Goal: Transaction & Acquisition: Purchase product/service

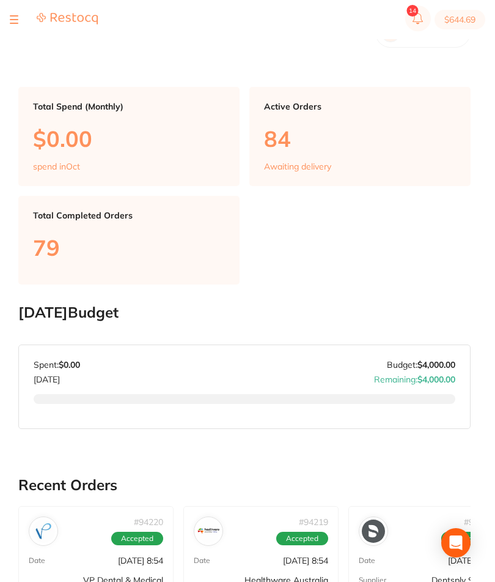
click at [19, 19] on div at bounding box center [54, 19] width 88 height 15
click at [22, 18] on div at bounding box center [54, 19] width 88 height 15
click at [19, 11] on section "$644.69" at bounding box center [247, 19] width 495 height 39
click at [19, 8] on section "$644.69" at bounding box center [247, 19] width 495 height 39
click at [19, 7] on section "$644.69" at bounding box center [247, 19] width 495 height 39
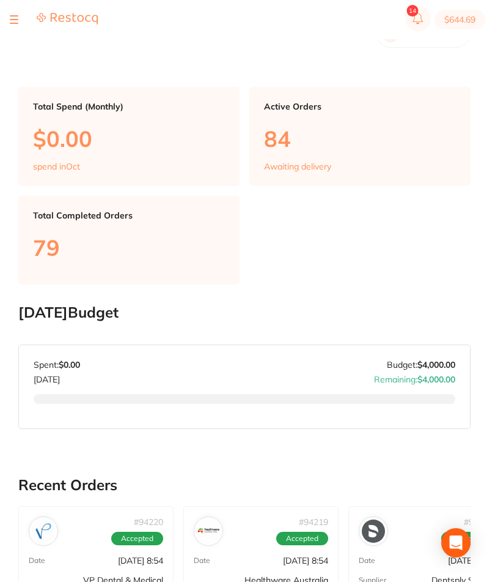
click at [14, 20] on button at bounding box center [14, 19] width 9 height 1
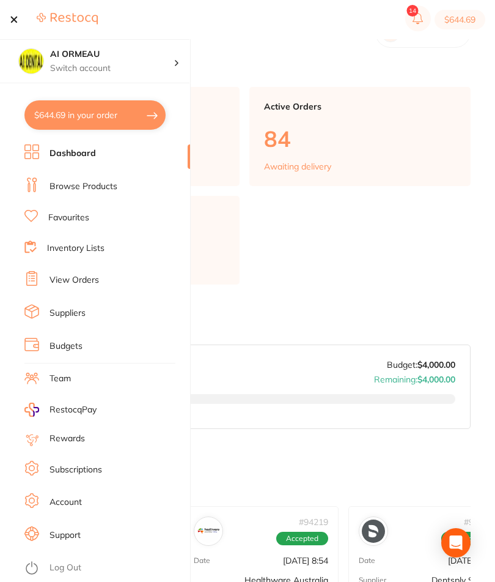
click at [88, 182] on link "Browse Products" at bounding box center [84, 186] width 68 height 12
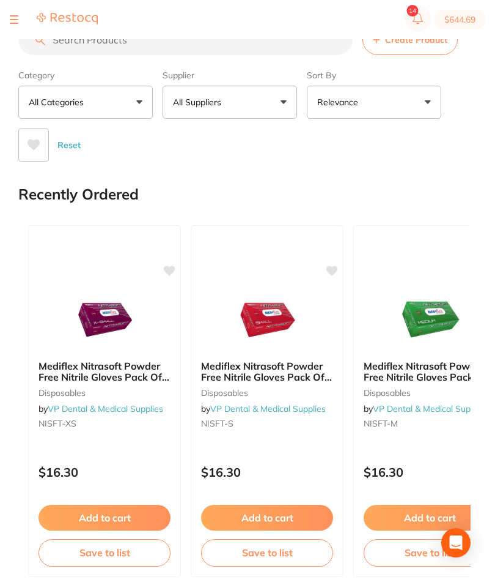
click at [120, 45] on input "search" at bounding box center [185, 39] width 335 height 31
click at [108, 48] on input "search" at bounding box center [185, 39] width 335 height 31
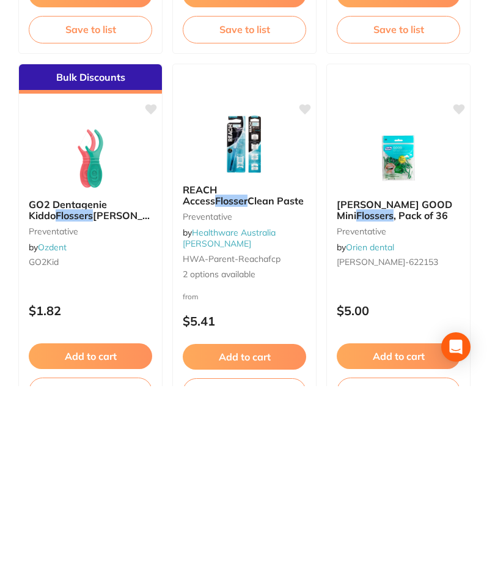
scroll to position [318, 0]
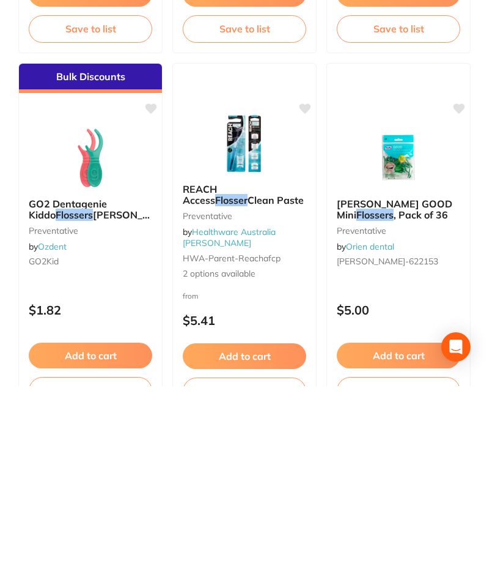
type input "Flossett"
click at [414, 538] on button "Add to cart" at bounding box center [399, 551] width 124 height 26
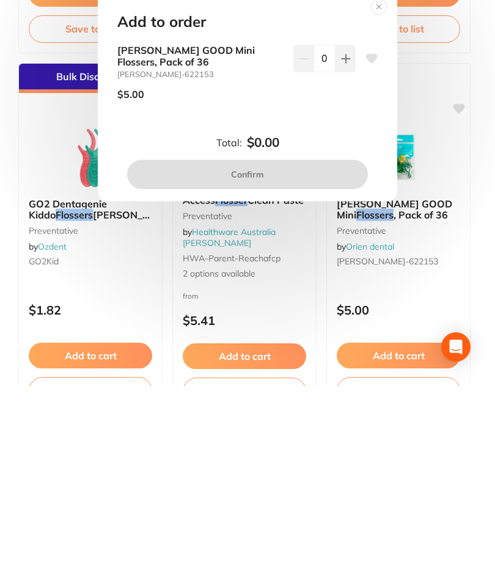
scroll to position [514, 0]
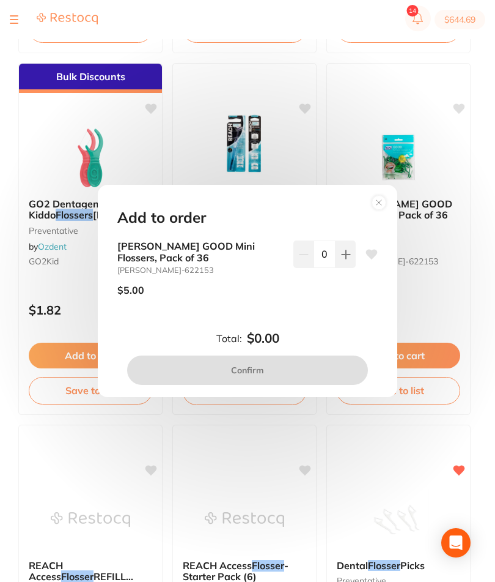
click at [409, 457] on div "Add to order [PERSON_NAME] GOOD Mini Flossers, Pack of 36 [PERSON_NAME]-622153 …" at bounding box center [247, 291] width 495 height 582
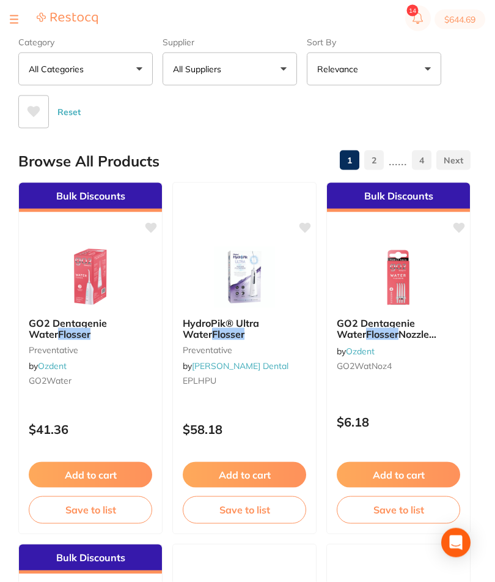
scroll to position [0, 0]
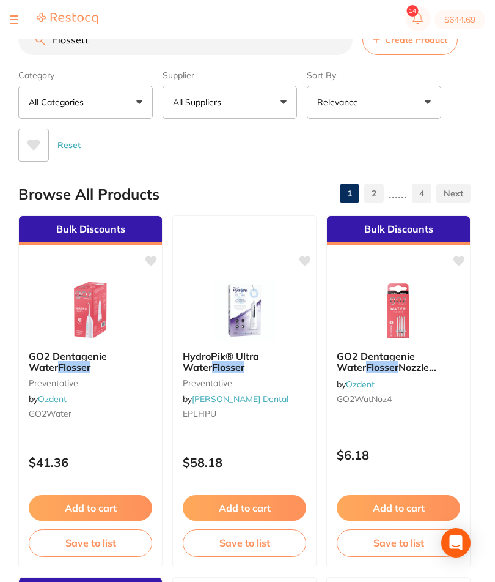
click at [17, 20] on button at bounding box center [14, 19] width 9 height 1
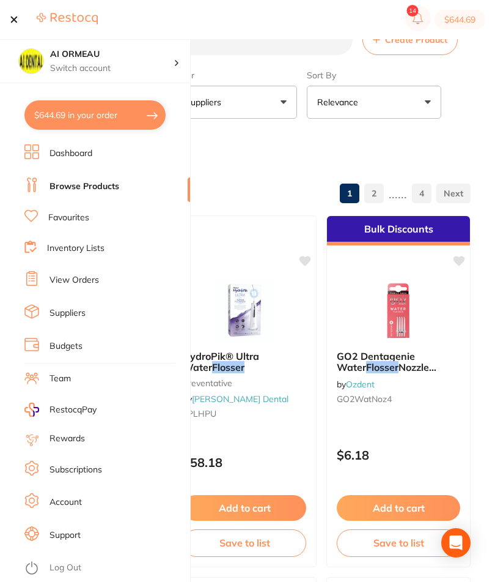
click at [100, 250] on link "Inventory Lists" at bounding box center [76, 248] width 58 height 12
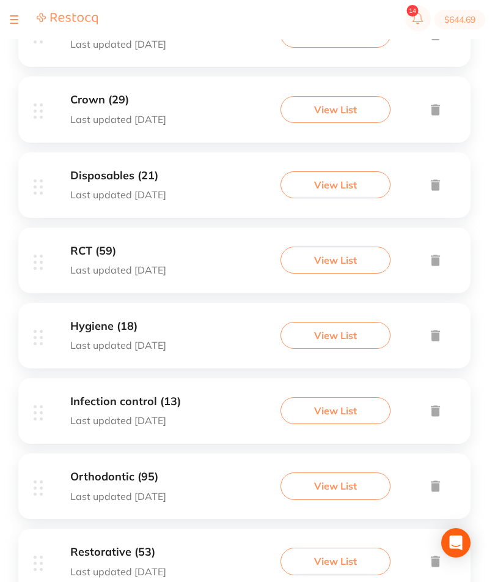
click at [355, 349] on button "View List" at bounding box center [336, 335] width 110 height 27
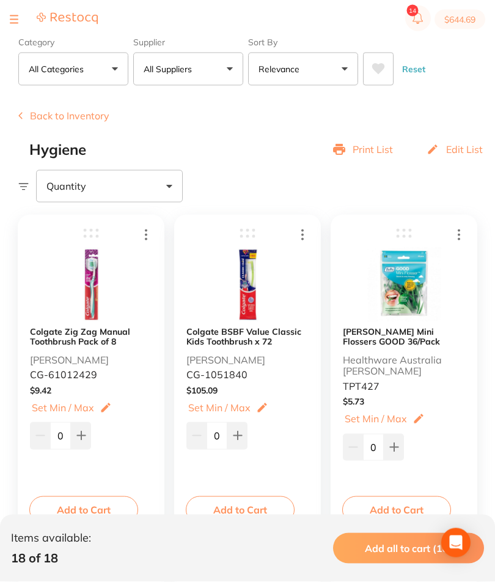
scroll to position [53, 0]
click at [410, 509] on button "Add to Cart" at bounding box center [397, 508] width 109 height 27
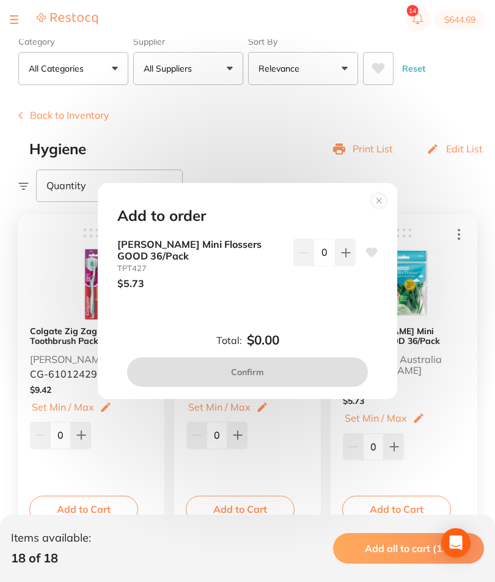
click at [344, 256] on icon at bounding box center [346, 252] width 8 height 8
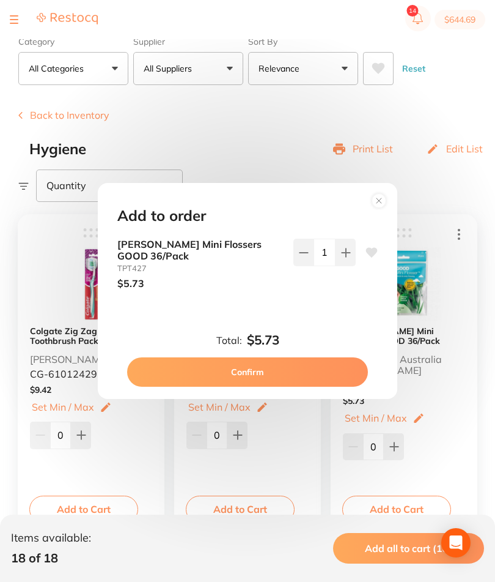
click at [339, 265] on button at bounding box center [346, 252] width 20 height 27
type input "2"
click at [300, 387] on button "Confirm" at bounding box center [247, 371] width 241 height 29
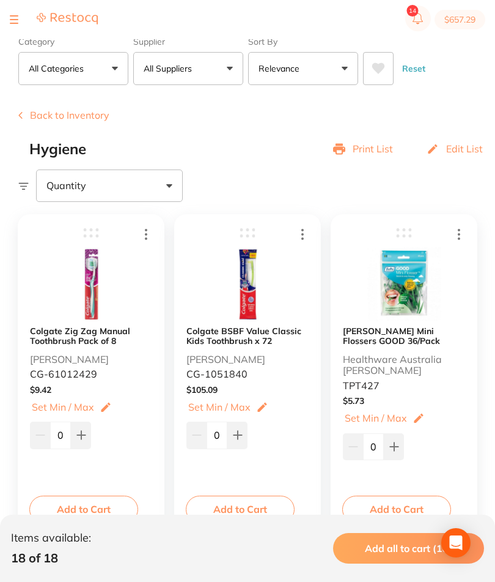
scroll to position [0, 0]
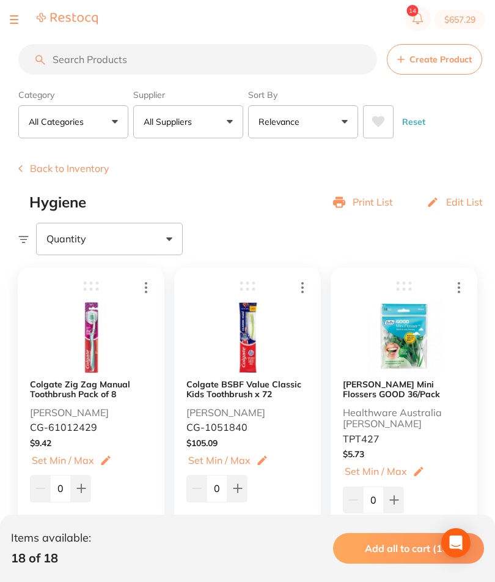
click at [165, 62] on input "search" at bounding box center [197, 59] width 359 height 31
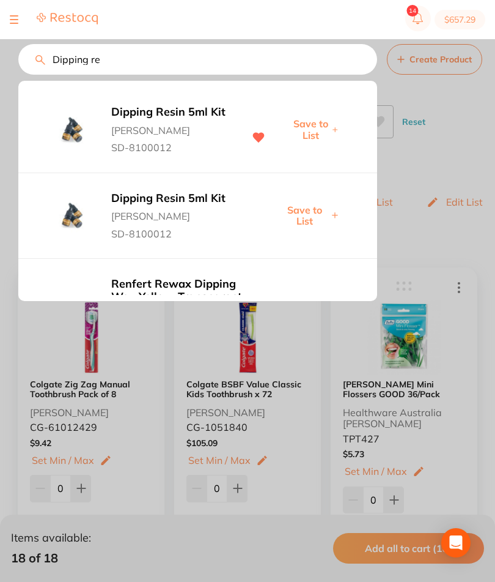
type input "Dipping re"
click at [187, 128] on span "[PERSON_NAME]" at bounding box center [171, 127] width 121 height 17
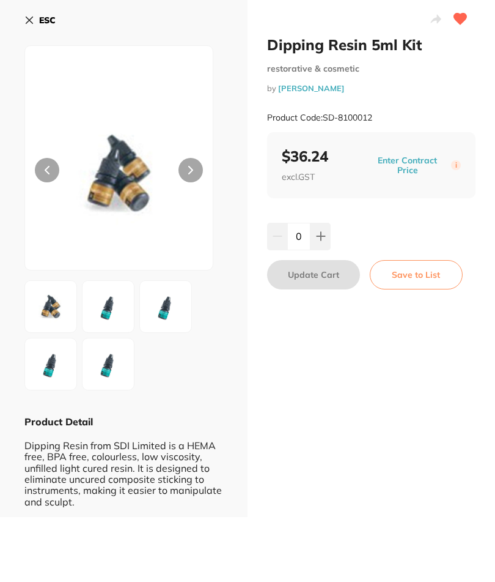
click at [322, 242] on button at bounding box center [321, 236] width 20 height 27
type input "1"
click at [327, 275] on button "Update Cart" at bounding box center [313, 274] width 93 height 29
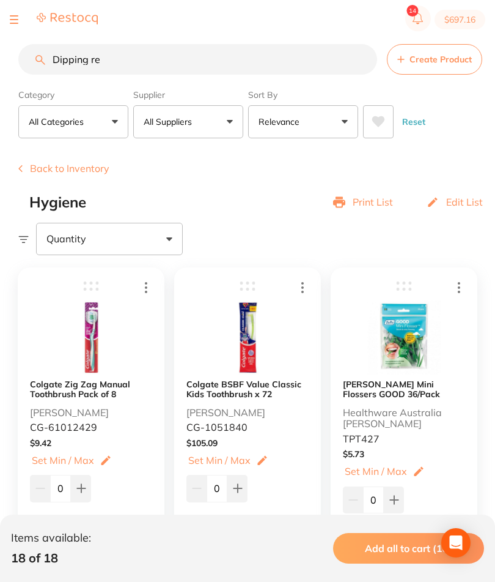
scroll to position [7, 0]
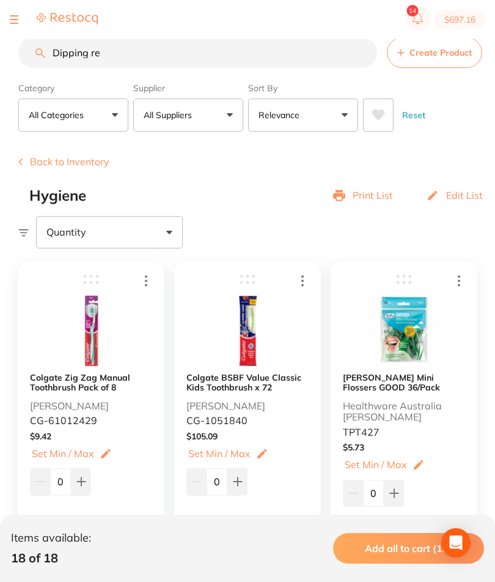
click at [258, 50] on input "Dipping re" at bounding box center [197, 52] width 359 height 31
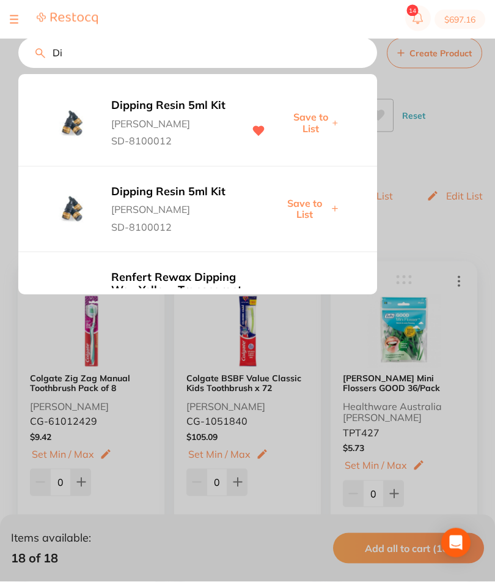
type input "D"
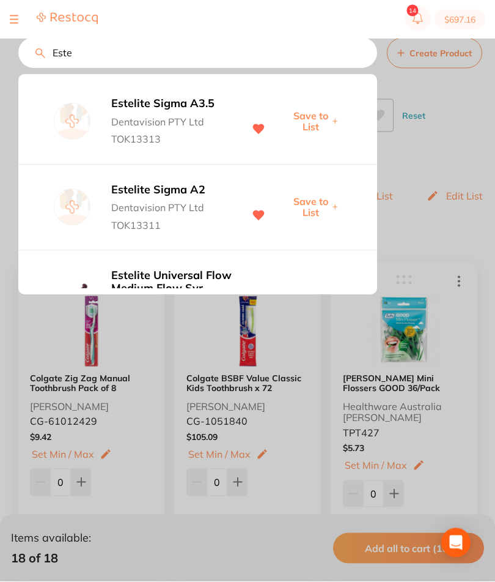
scroll to position [84, 0]
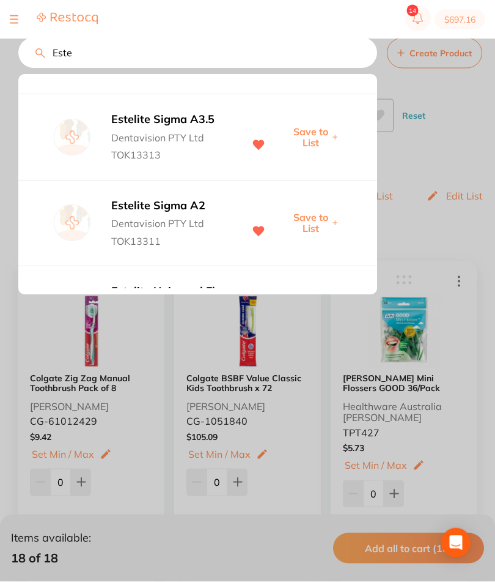
type input "Este"
click at [164, 136] on span "Dentavision PTY Ltd" at bounding box center [171, 135] width 121 height 17
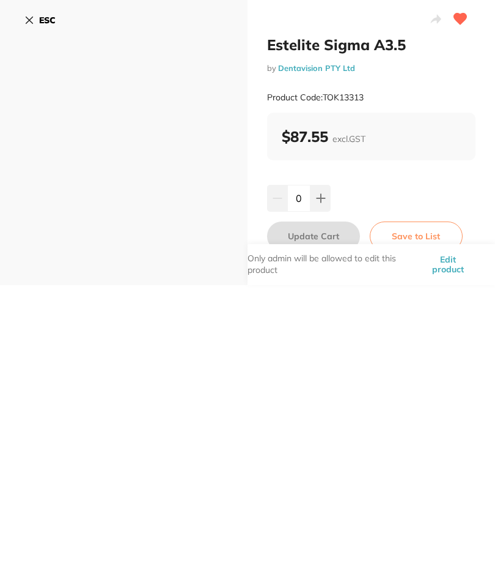
click at [322, 202] on icon at bounding box center [321, 198] width 10 height 10
type input "1"
click at [328, 233] on button "Update Cart" at bounding box center [313, 235] width 93 height 29
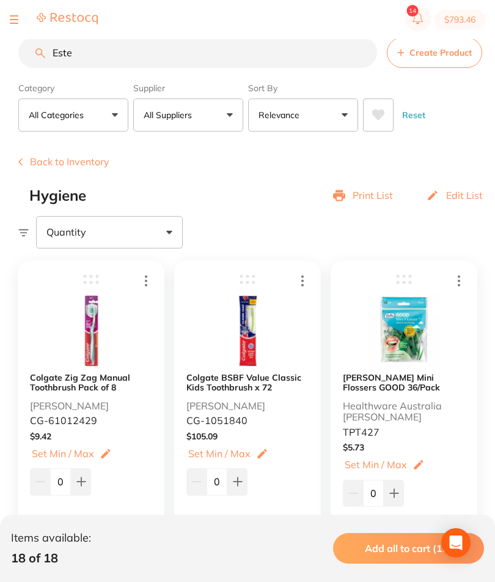
click at [269, 62] on input "Este" at bounding box center [197, 52] width 359 height 31
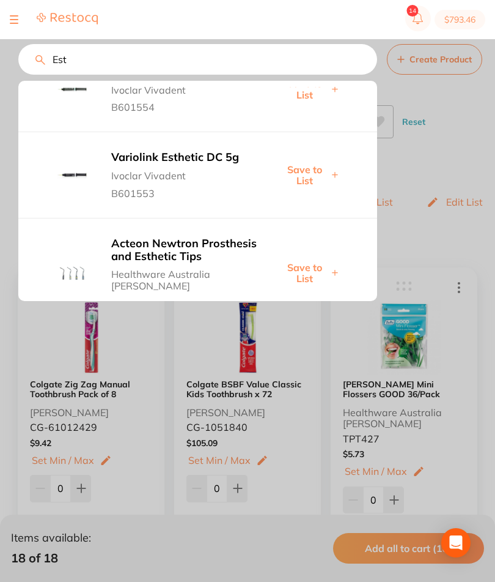
scroll to position [428, 0]
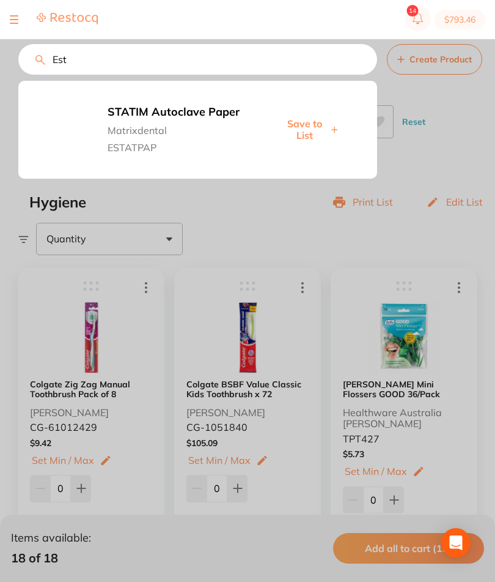
type input "Este"
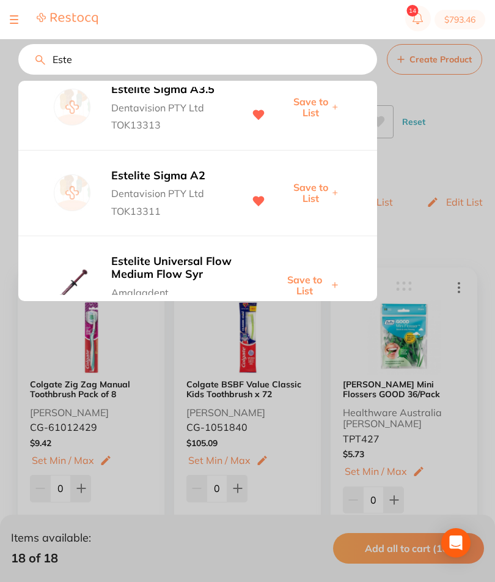
scroll to position [122, 0]
click at [197, 188] on span "Dentavision PTY Ltd" at bounding box center [171, 189] width 121 height 17
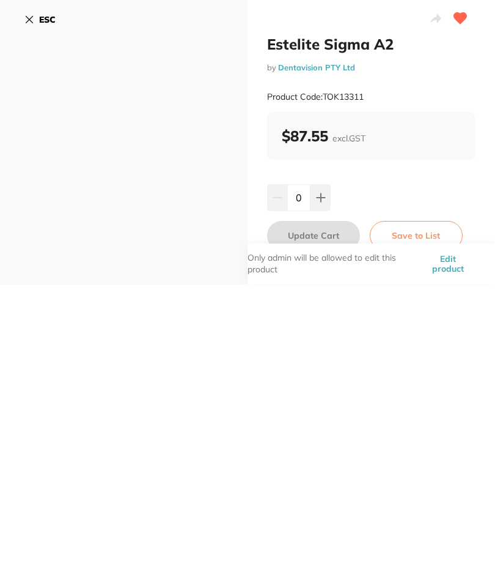
scroll to position [15, 0]
click at [327, 195] on button at bounding box center [321, 198] width 20 height 27
click at [324, 204] on button at bounding box center [321, 198] width 20 height 27
type input "2"
click at [338, 237] on button "Update Cart" at bounding box center [313, 235] width 93 height 29
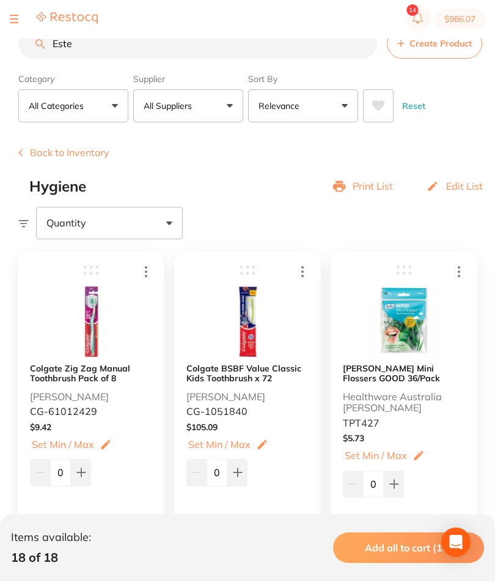
scroll to position [16, 0]
click at [220, 52] on input "Este" at bounding box center [197, 43] width 359 height 31
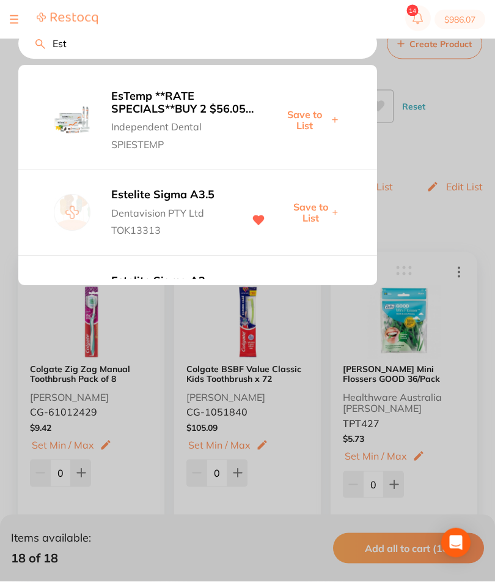
type input "Este"
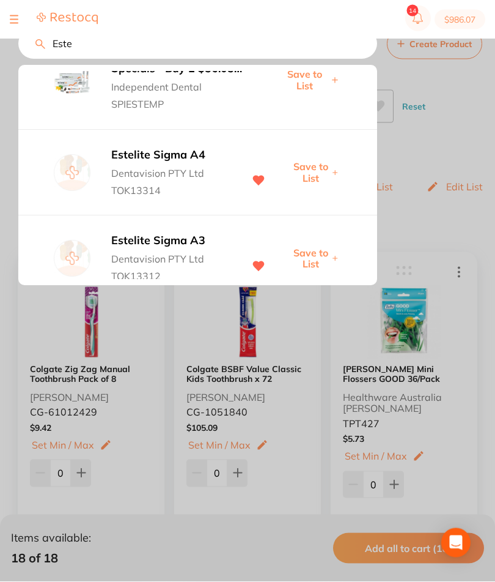
scroll to position [666, 0]
click at [185, 248] on span "Dentavision PTY Ltd" at bounding box center [171, 256] width 121 height 17
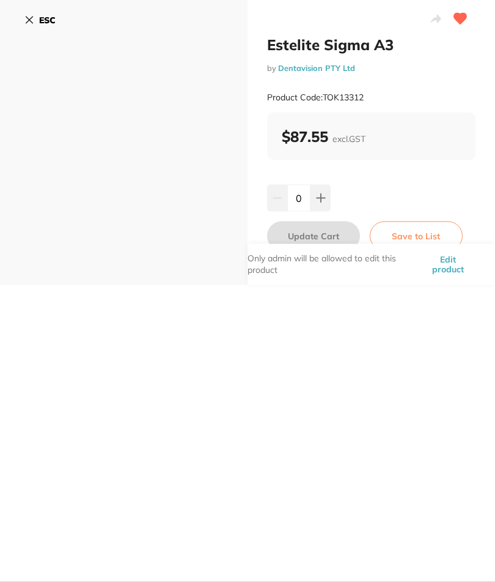
scroll to position [15, 0]
click at [323, 195] on icon at bounding box center [321, 198] width 10 height 10
click at [330, 196] on button at bounding box center [321, 198] width 20 height 27
type input "2"
click at [333, 239] on button "Update Cart" at bounding box center [313, 235] width 93 height 29
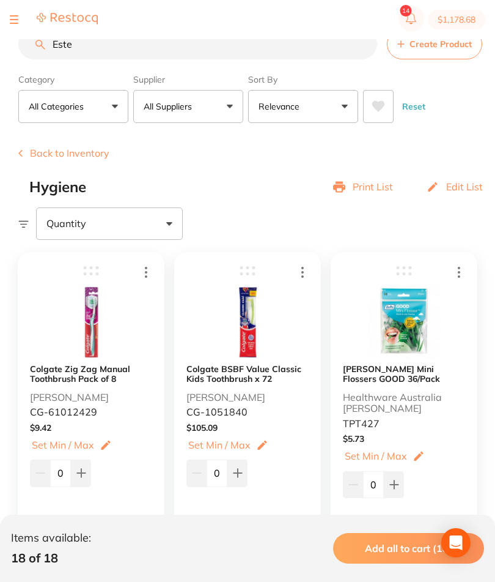
click at [213, 55] on input "Este" at bounding box center [197, 44] width 359 height 31
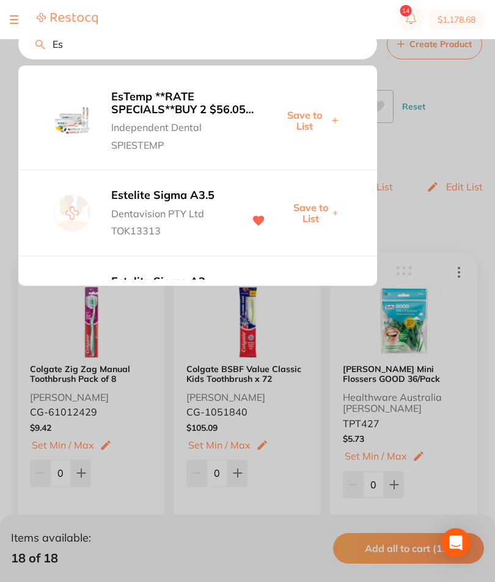
type input "E"
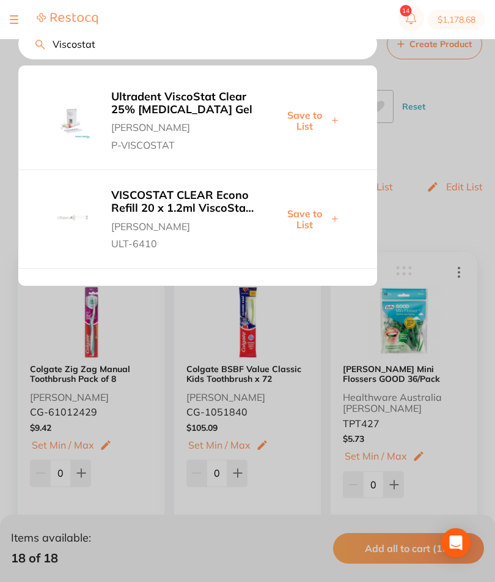
click at [218, 108] on b "Ultradent ViscoStat Clear 25% [MEDICAL_DATA] Gel" at bounding box center [184, 103] width 146 height 25
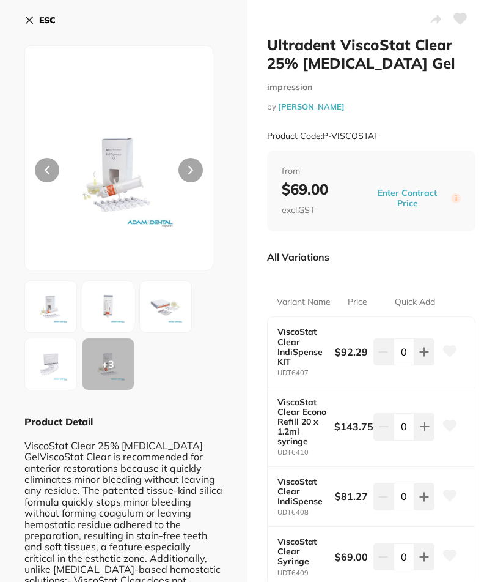
click at [31, 22] on icon at bounding box center [29, 20] width 7 height 7
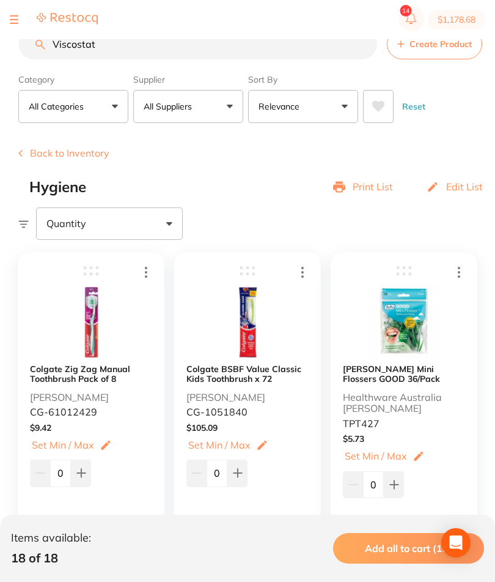
click at [223, 54] on input "Viscostat" at bounding box center [197, 44] width 359 height 31
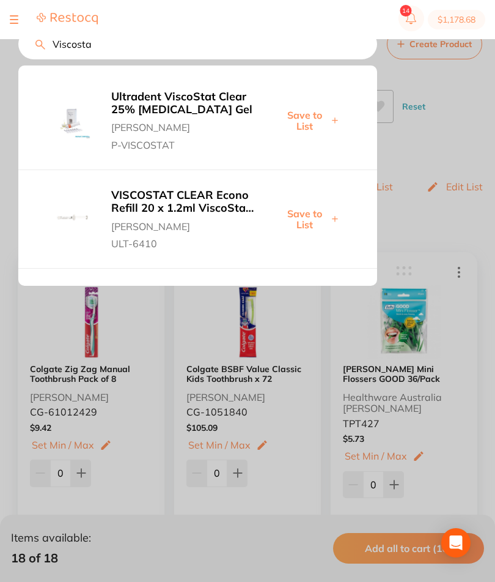
type input "Viscostat"
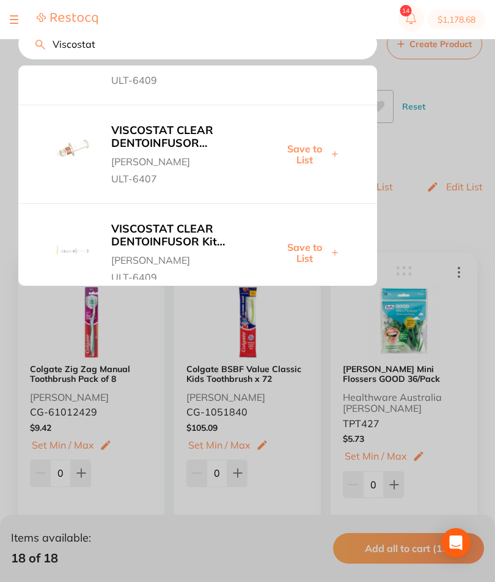
scroll to position [658, 0]
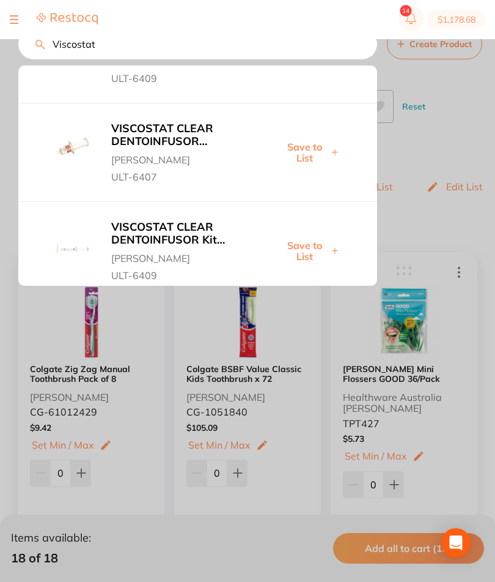
click at [198, 148] on span "[PERSON_NAME]" at bounding box center [184, 156] width 146 height 17
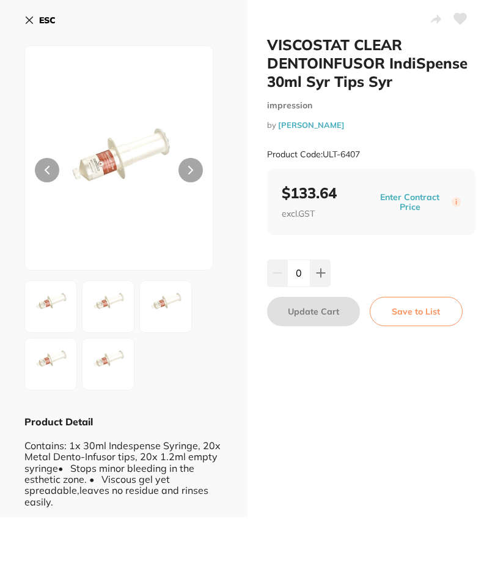
click at [330, 278] on button at bounding box center [321, 272] width 20 height 27
type input "1"
click at [321, 312] on button "Update Cart" at bounding box center [313, 311] width 93 height 29
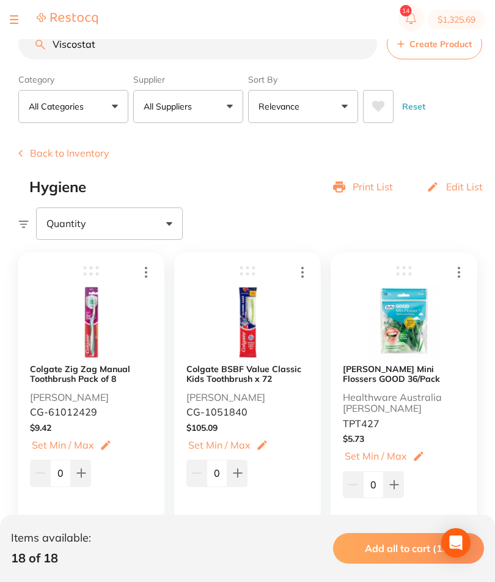
click at [196, 54] on input "Viscostat" at bounding box center [197, 44] width 359 height 31
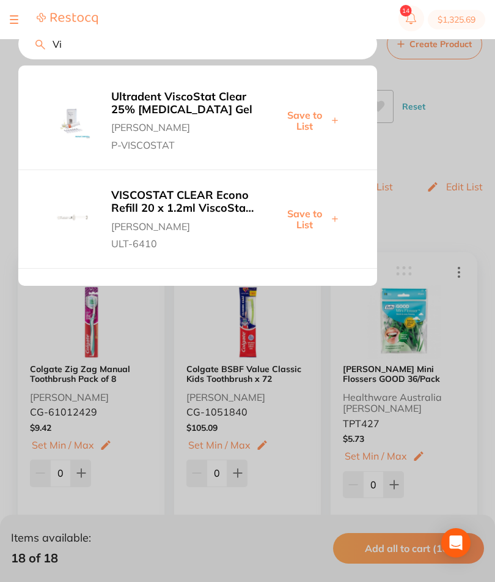
type input "V"
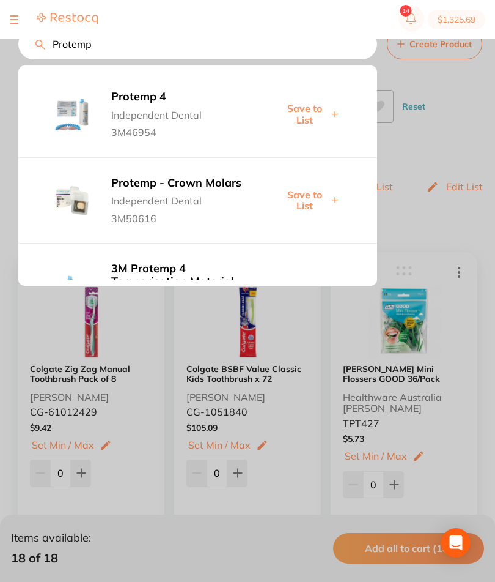
type input "Protemp"
click at [168, 115] on span "Independent Dental" at bounding box center [184, 111] width 146 height 17
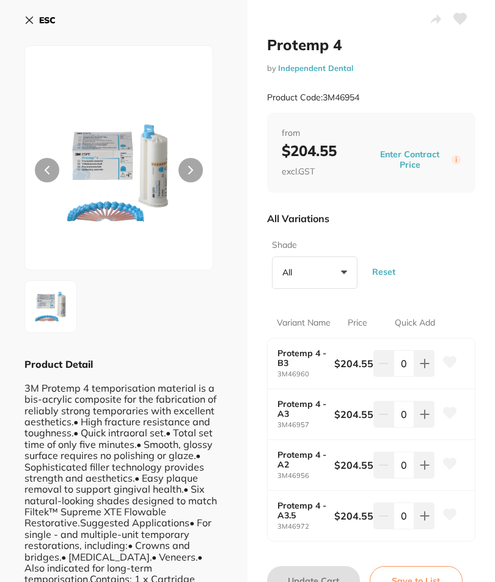
click at [425, 464] on icon at bounding box center [425, 465] width 8 height 8
type input "1"
click at [323, 569] on button "Update Cart" at bounding box center [313, 580] width 93 height 29
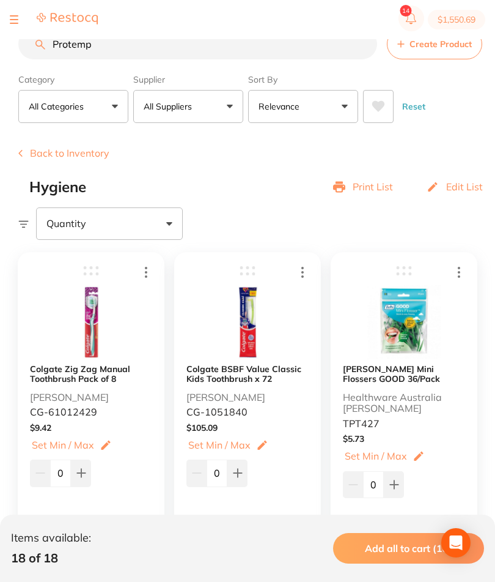
click at [461, 24] on button "$1,550.69" at bounding box center [457, 20] width 58 height 20
checkbox input "true"
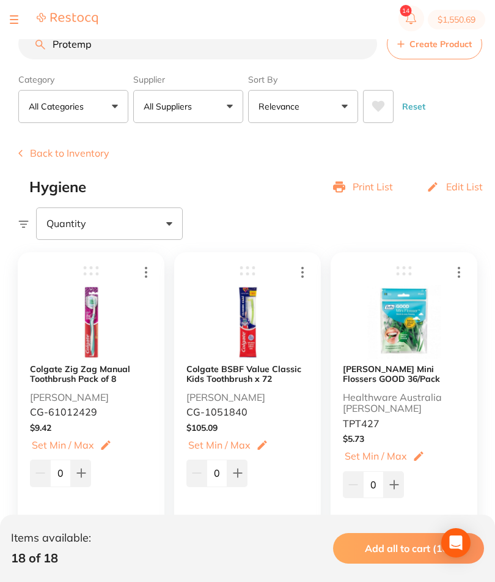
checkbox input "true"
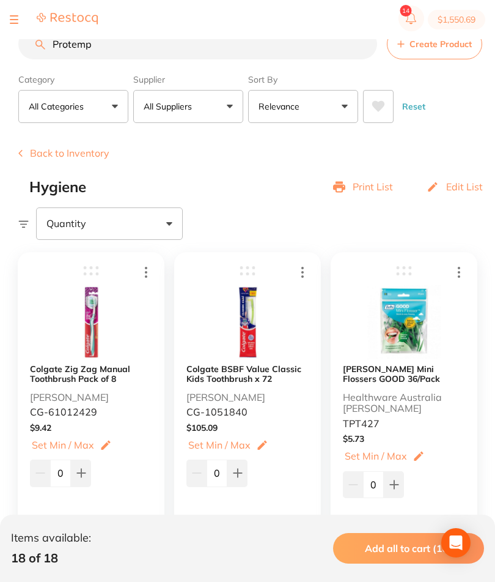
checkbox input "true"
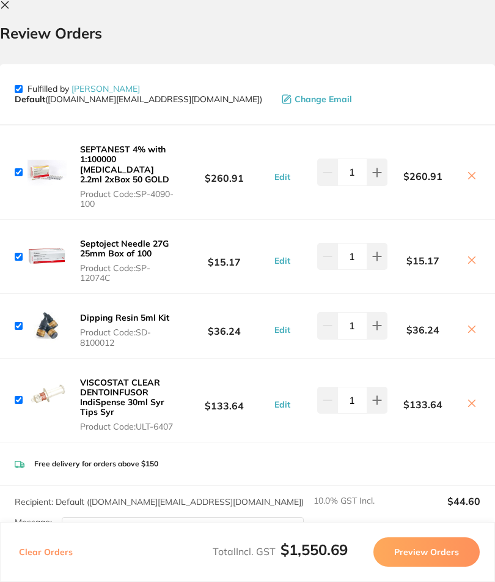
click at [477, 170] on button at bounding box center [472, 176] width 17 height 13
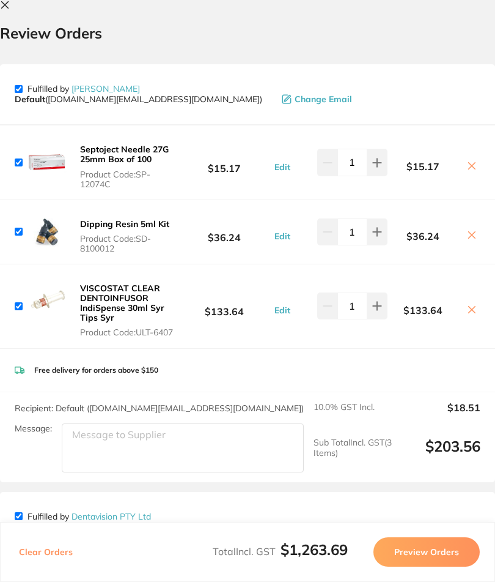
click at [475, 166] on icon at bounding box center [472, 166] width 7 height 7
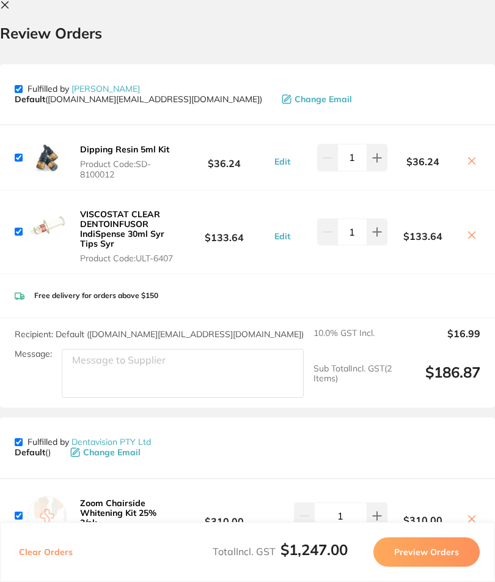
click at [472, 156] on icon at bounding box center [472, 161] width 10 height 10
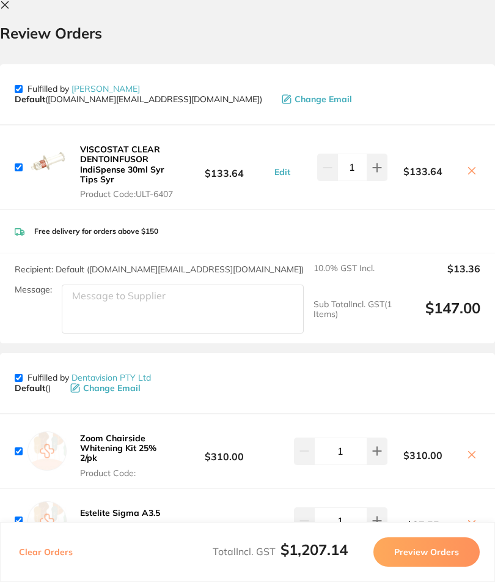
click at [6, 4] on icon at bounding box center [5, 5] width 7 height 7
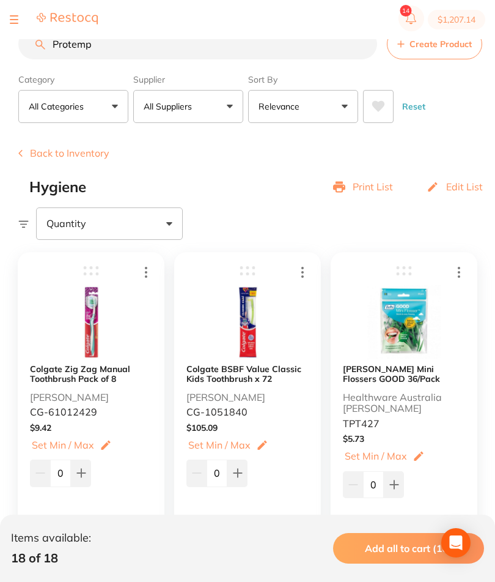
click at [190, 46] on input "Protemp" at bounding box center [197, 44] width 359 height 31
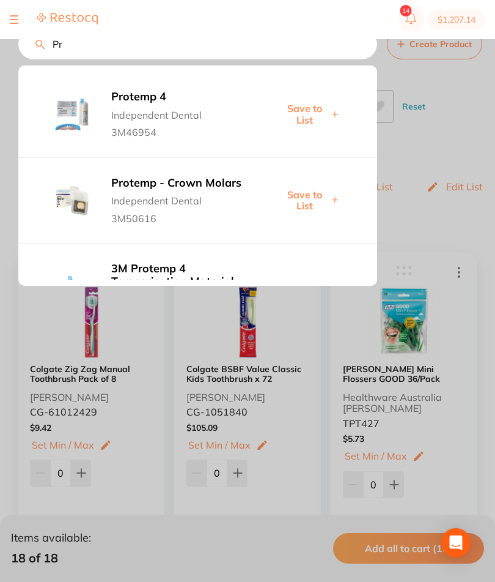
type input "P"
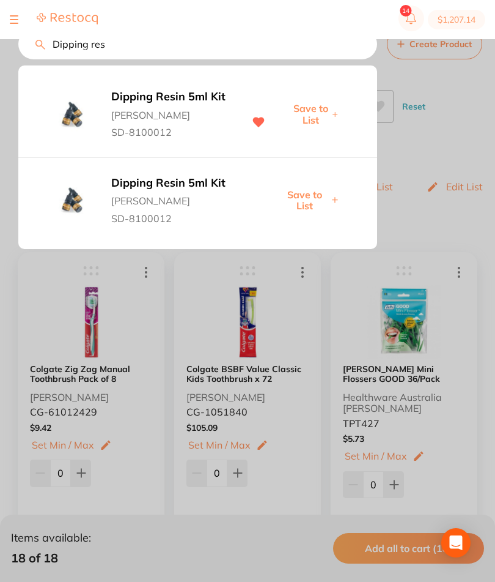
type input "Dipping res"
click at [213, 199] on button "Dipping Resin 5ml Kit [PERSON_NAME] SD-8100012" at bounding box center [184, 200] width 153 height 48
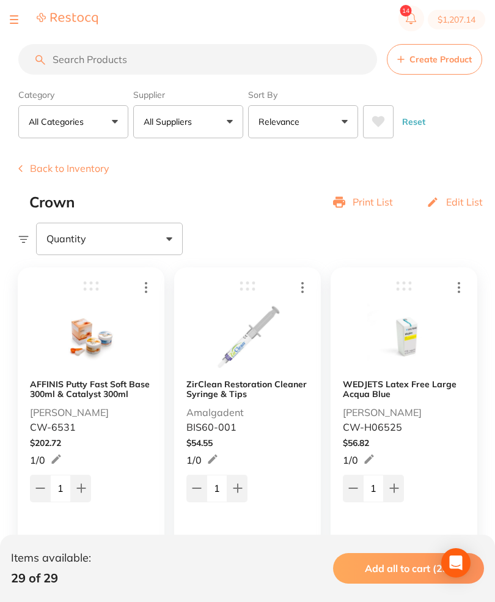
click at [455, 21] on button "$1,207.14" at bounding box center [457, 20] width 58 height 20
checkbox input "true"
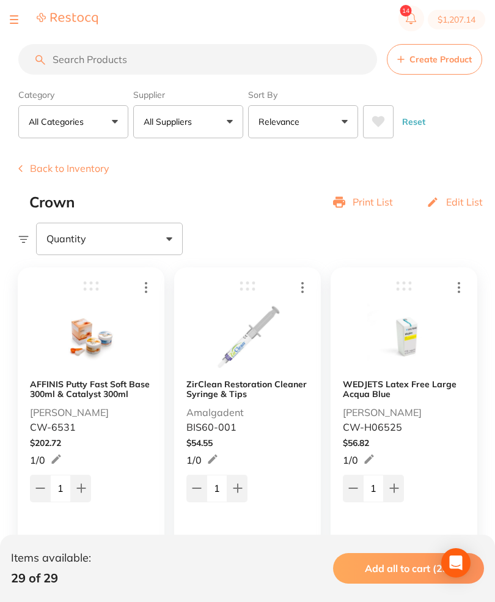
checkbox input "true"
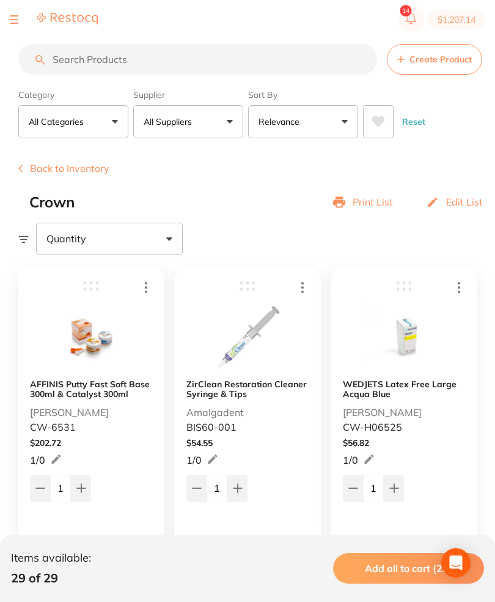
checkbox input "true"
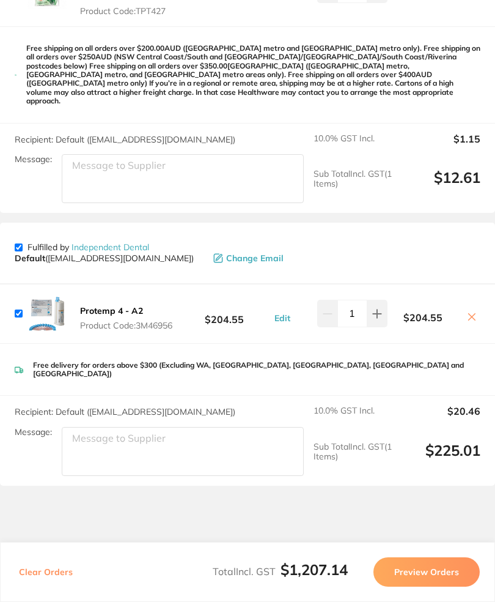
click at [420, 581] on button "Preview Orders" at bounding box center [427, 571] width 106 height 29
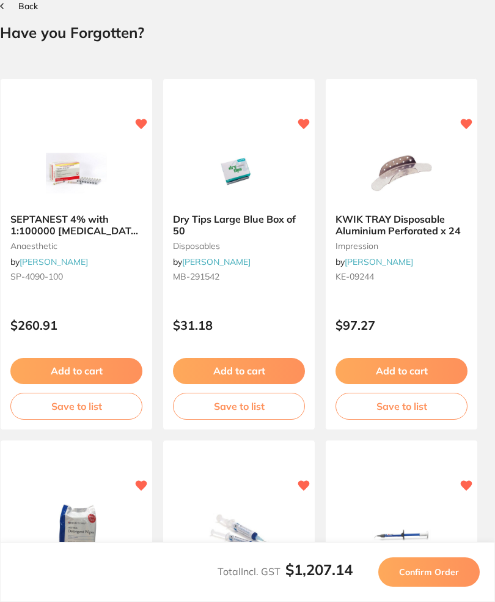
click at [418, 581] on button "Confirm Order" at bounding box center [430, 571] width 102 height 29
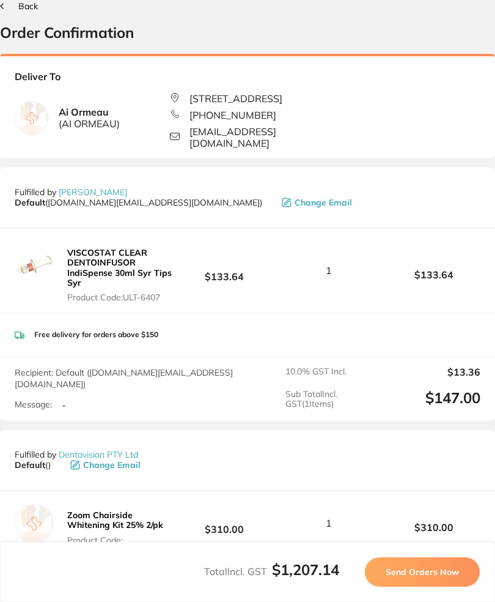
click at [423, 581] on button "Send Orders Now" at bounding box center [422, 571] width 115 height 29
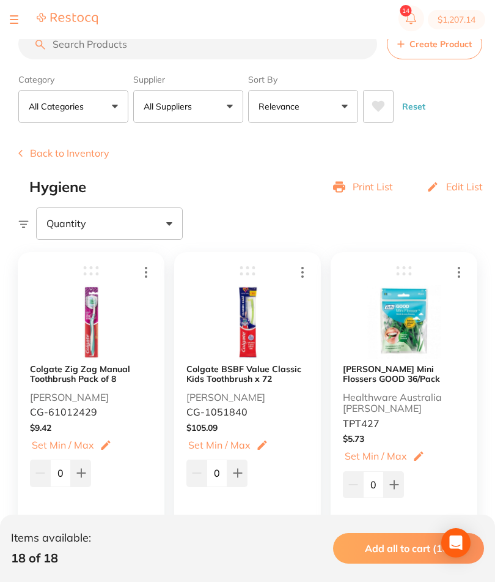
click at [234, 48] on input "search" at bounding box center [197, 44] width 359 height 31
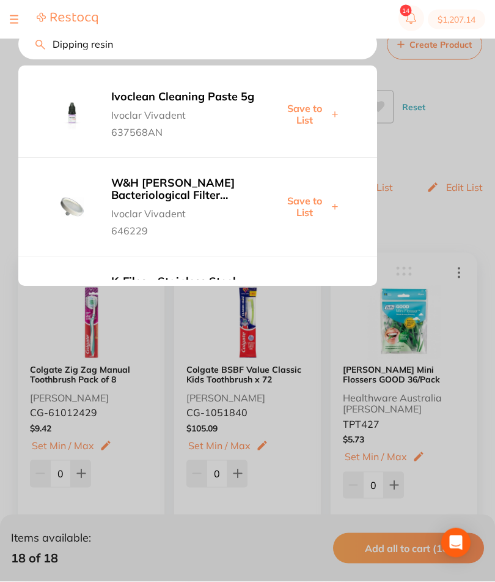
type input "Dipping resin"
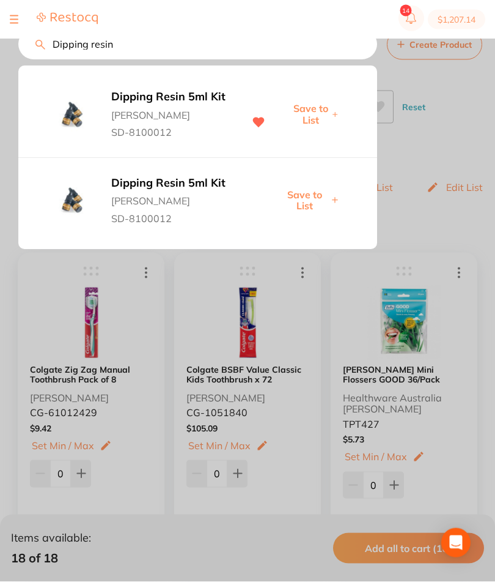
click at [160, 190] on span "[PERSON_NAME]" at bounding box center [184, 198] width 146 height 17
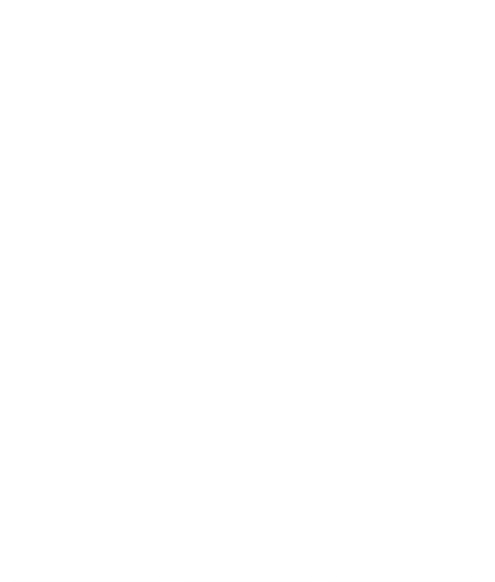
scroll to position [15, 0]
